Goal: Use online tool/utility: Utilize a website feature to perform a specific function

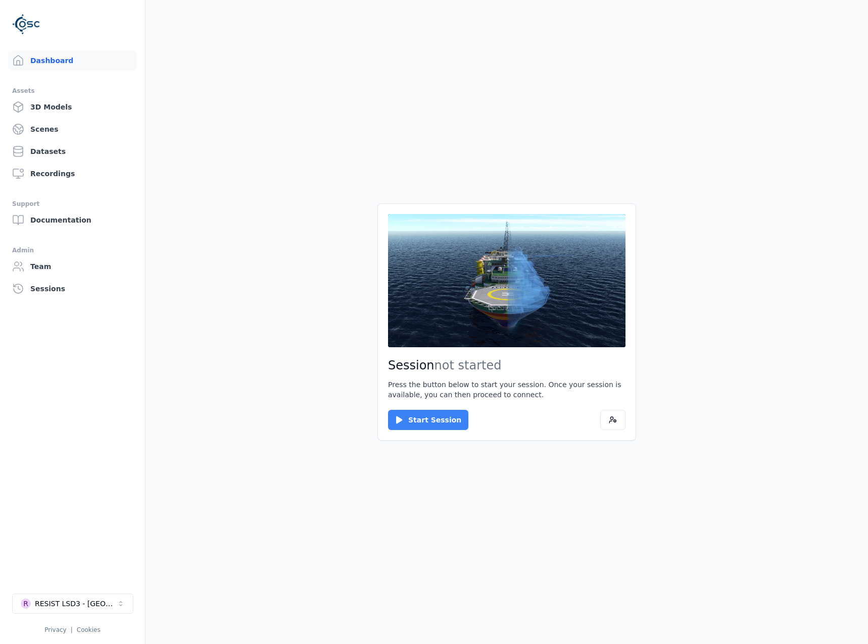
click at [424, 417] on button "Start Session" at bounding box center [428, 420] width 80 height 20
click at [394, 416] on button "Connect" at bounding box center [411, 420] width 46 height 20
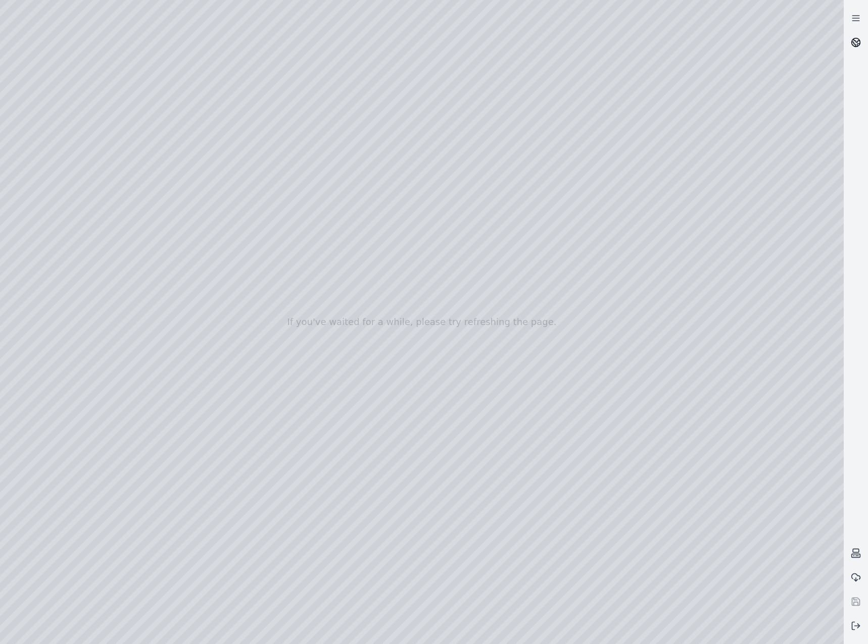
click at [861, 40] on link at bounding box center [855, 42] width 24 height 24
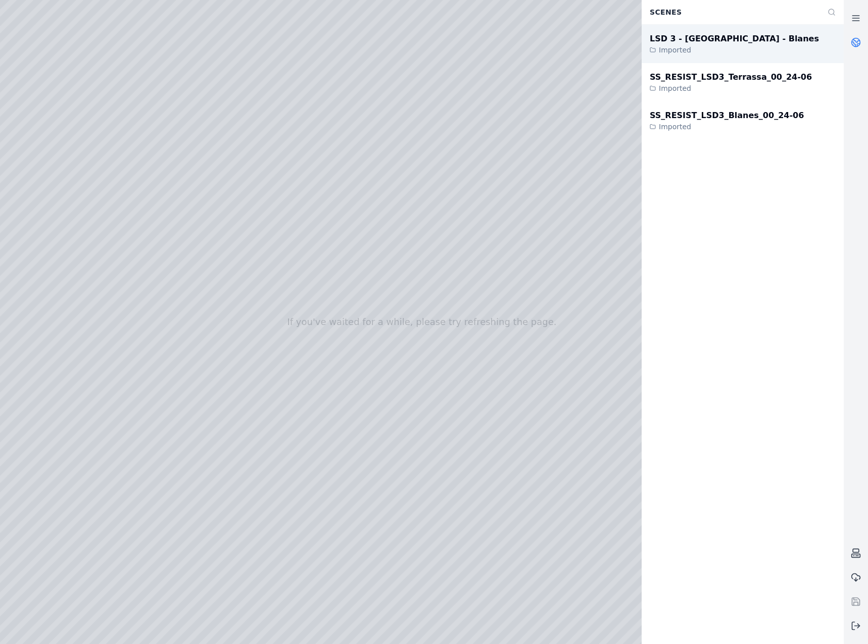
click at [747, 41] on div "LSD 3 - [GEOGRAPHIC_DATA] - Blanes Imported" at bounding box center [742, 44] width 202 height 38
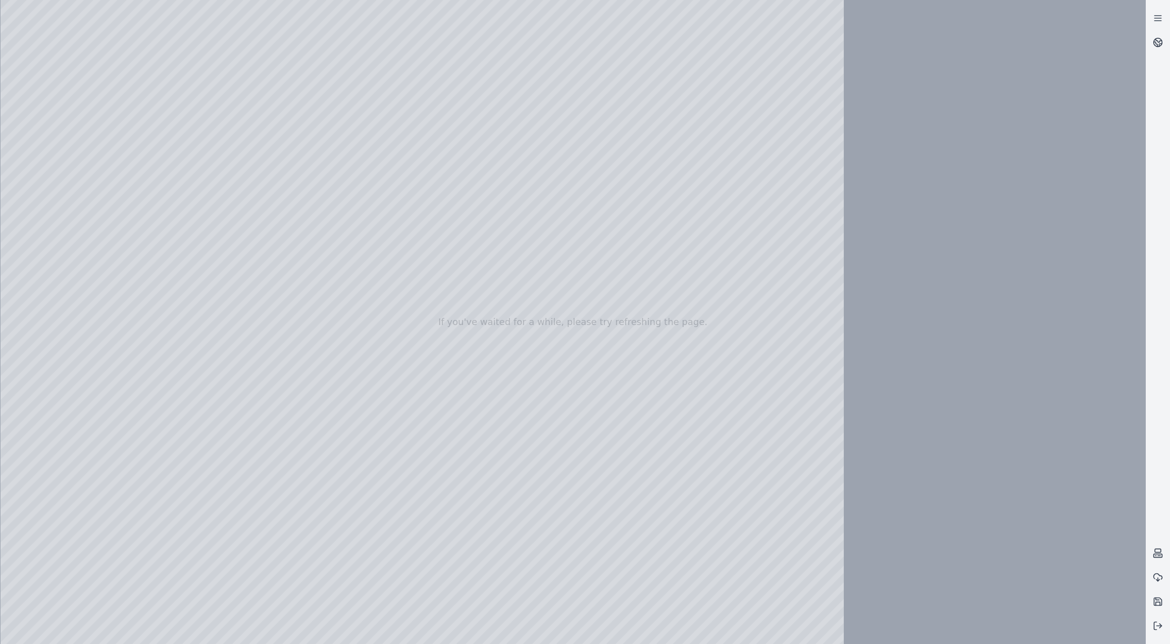
drag, startPoint x: 294, startPoint y: 331, endPoint x: 286, endPoint y: 382, distance: 52.2
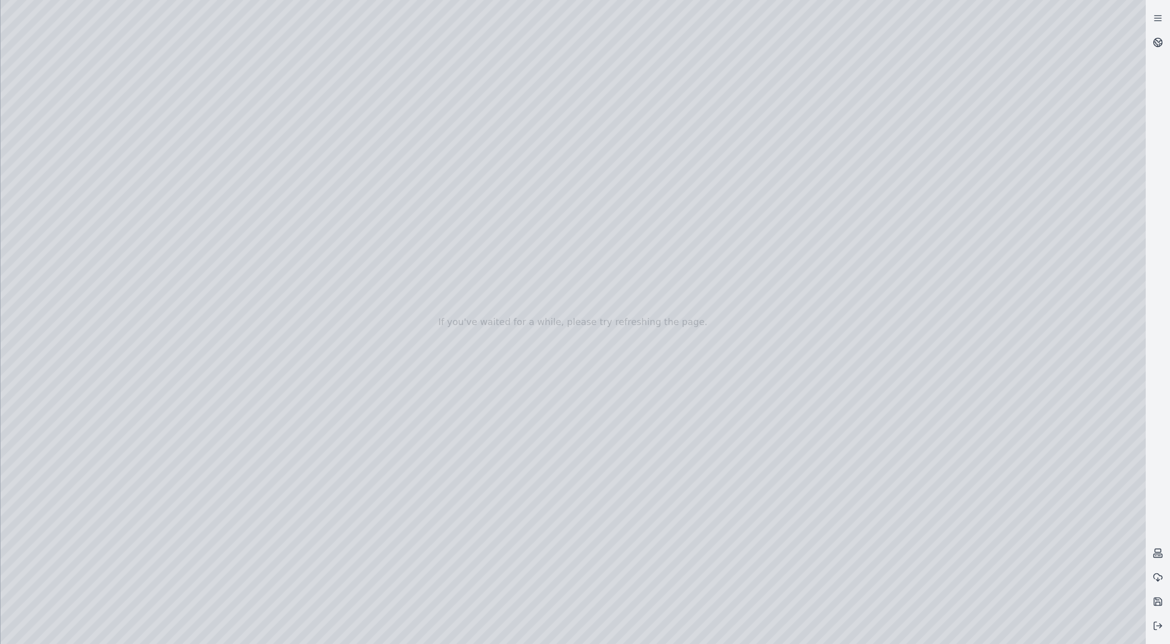
drag, startPoint x: 447, startPoint y: 428, endPoint x: 450, endPoint y: 436, distance: 8.5
click at [69, 164] on div at bounding box center [573, 322] width 1145 height 644
